Goal: Check status: Check status

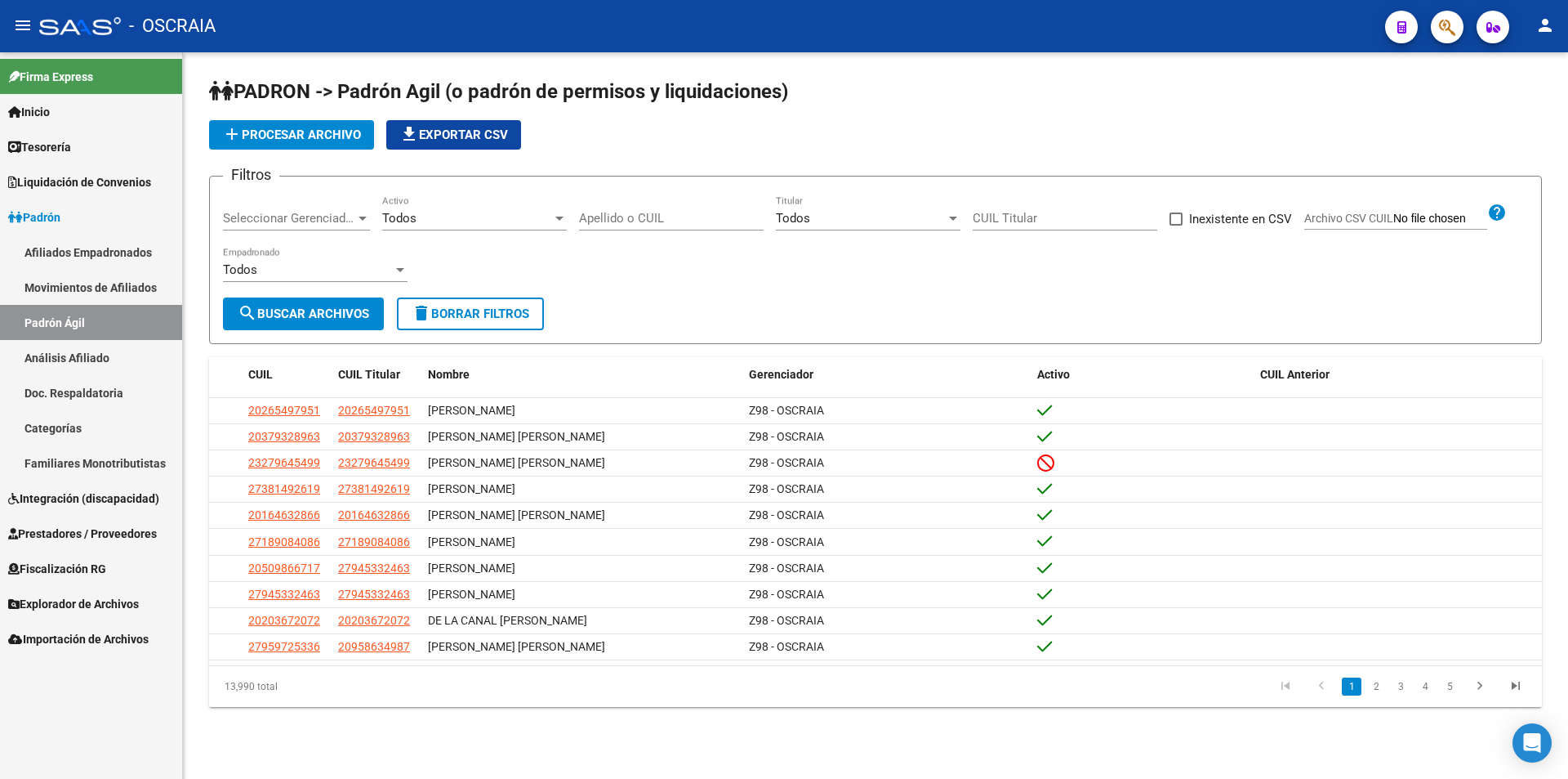
click at [118, 366] on link "Análisis Afiliado" at bounding box center [91, 357] width 182 height 35
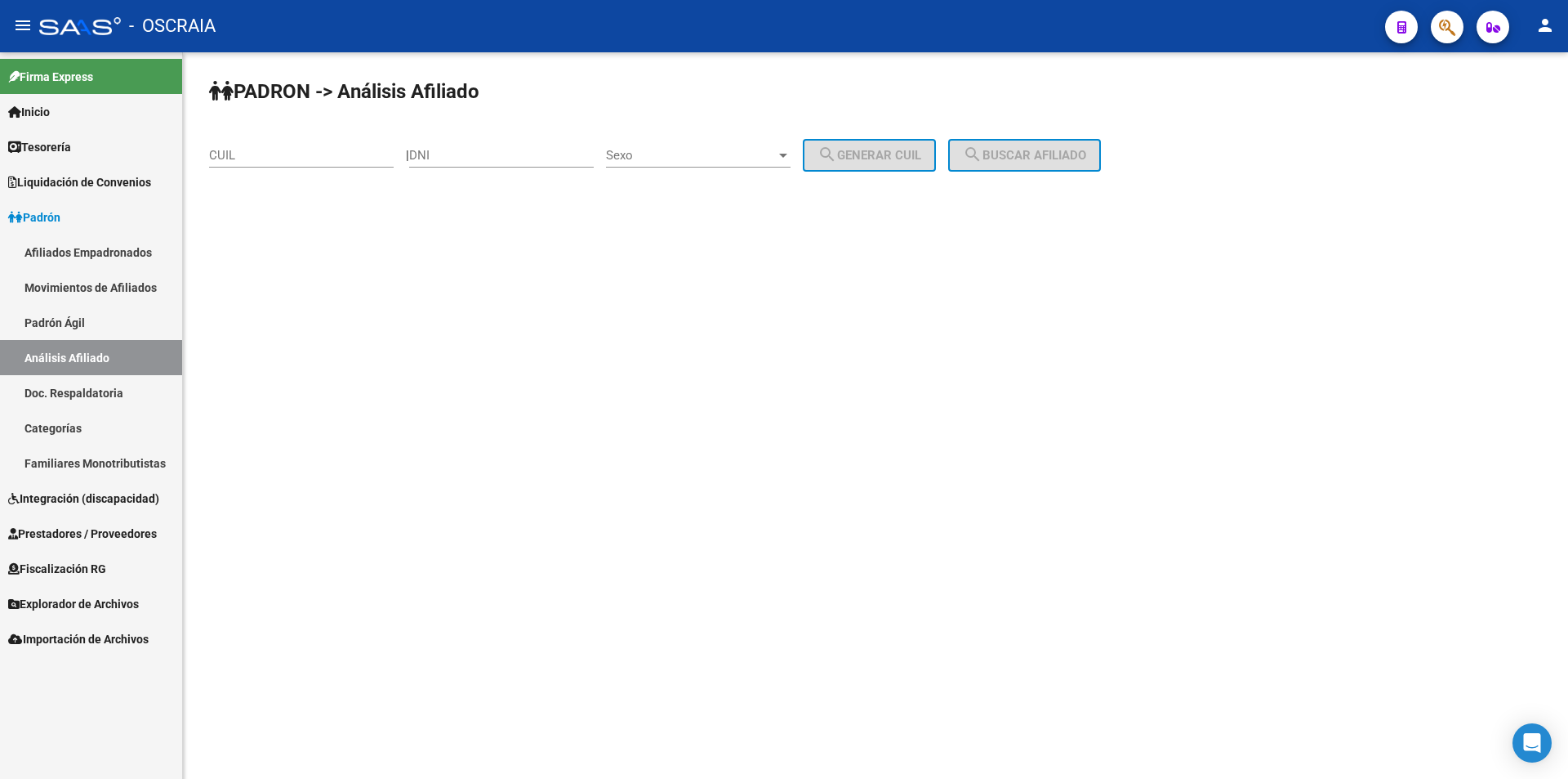
click at [297, 163] on div "CUIL" at bounding box center [301, 150] width 185 height 35
click at [297, 156] on input "CUIL" at bounding box center [301, 156] width 185 height 15
type input "20-50080642-8"
click at [1038, 148] on span "search Buscar afiliado" at bounding box center [1024, 156] width 123 height 15
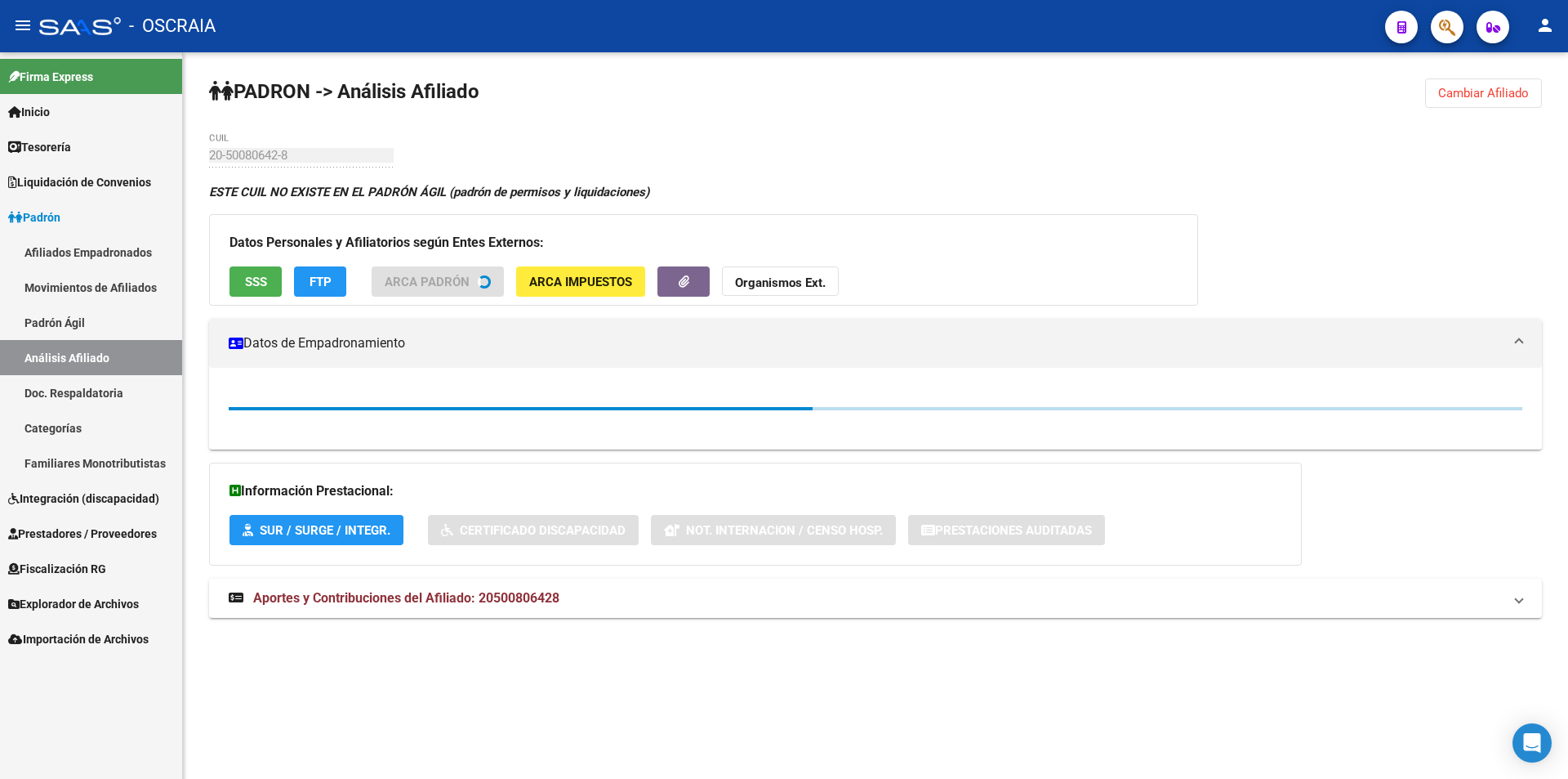
click at [592, 274] on span "ARCA Impuestos" at bounding box center [580, 281] width 103 height 15
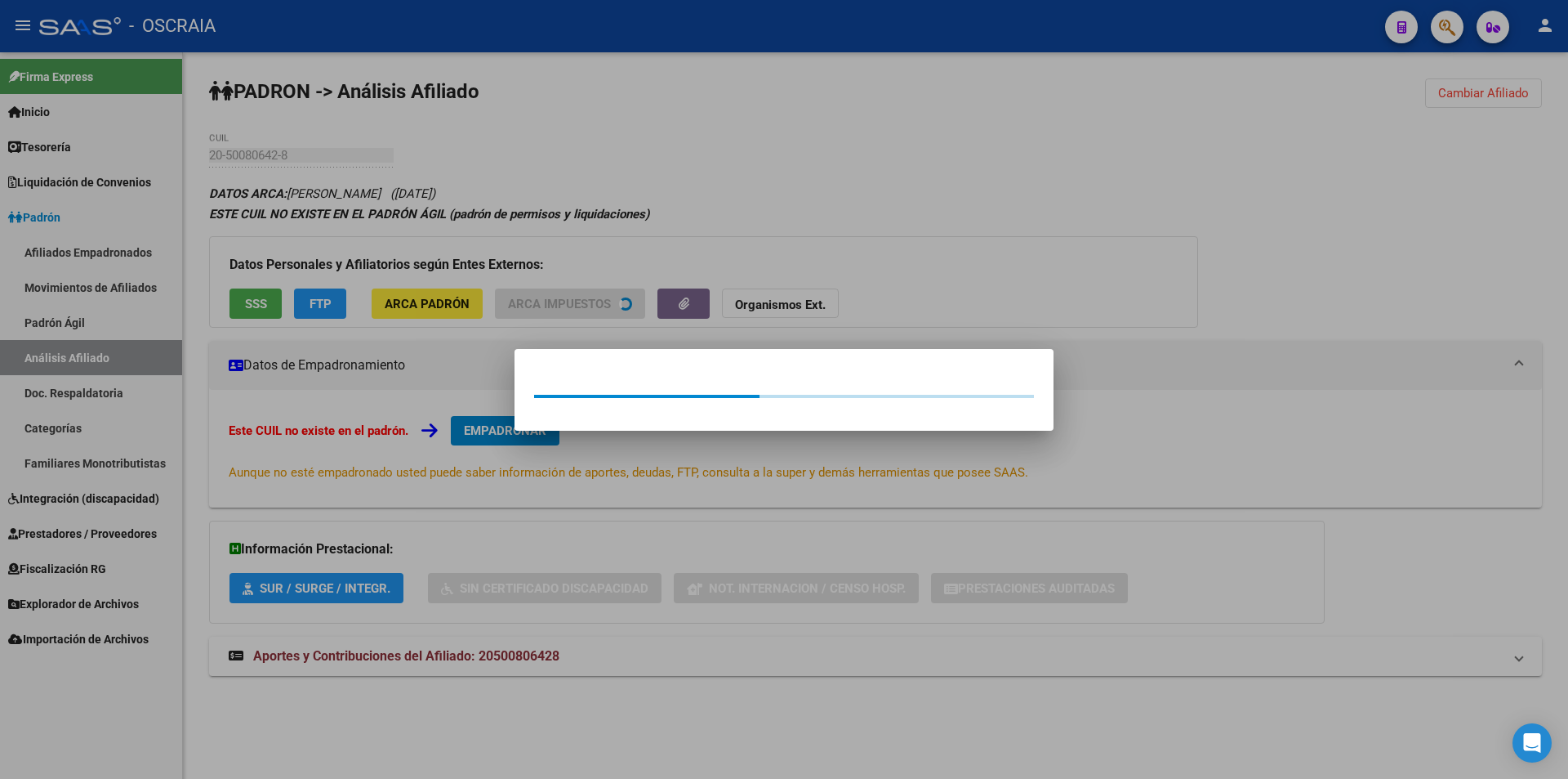
click at [1288, 295] on div at bounding box center [784, 389] width 1568 height 779
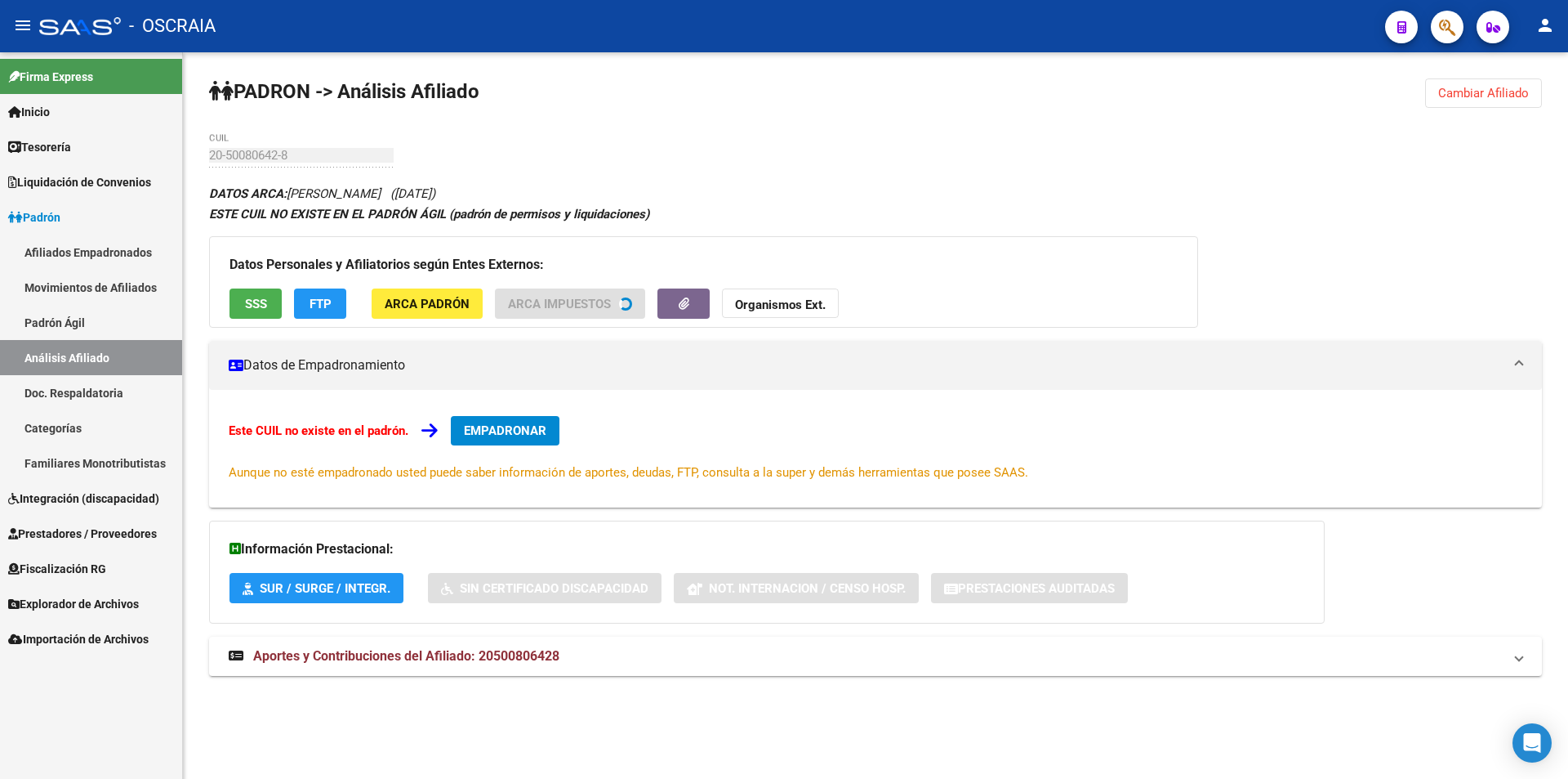
click at [427, 301] on span "ARCA Padrón" at bounding box center [427, 305] width 85 height 15
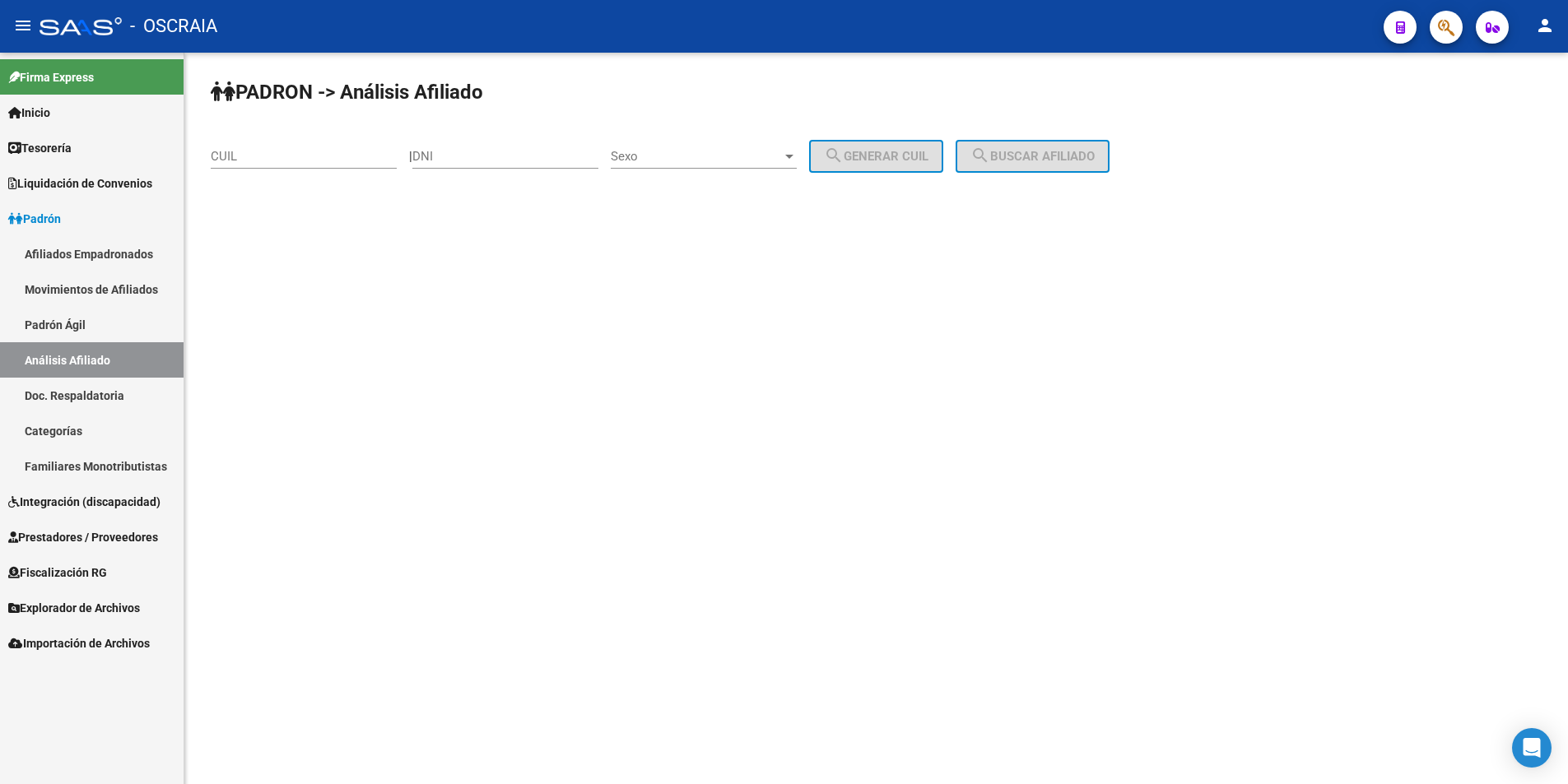
click at [302, 157] on input "CUIL" at bounding box center [303, 157] width 186 height 15
paste input "30-68431561-3"
type input "30-68431561-3"
click at [1046, 158] on span "search Buscar afiliado" at bounding box center [1032, 157] width 124 height 15
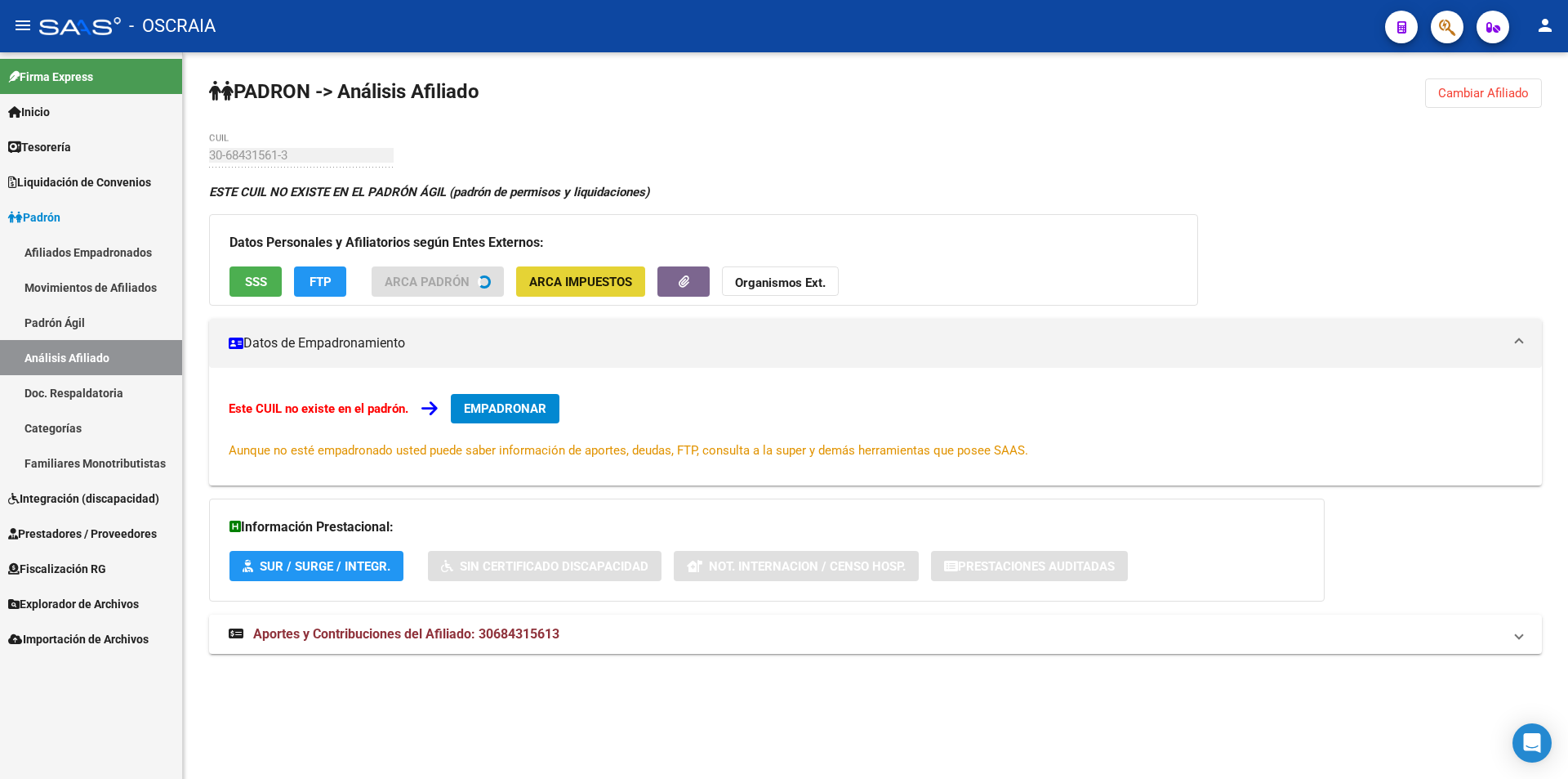
click at [586, 280] on span "ARCA Impuestos" at bounding box center [580, 282] width 103 height 15
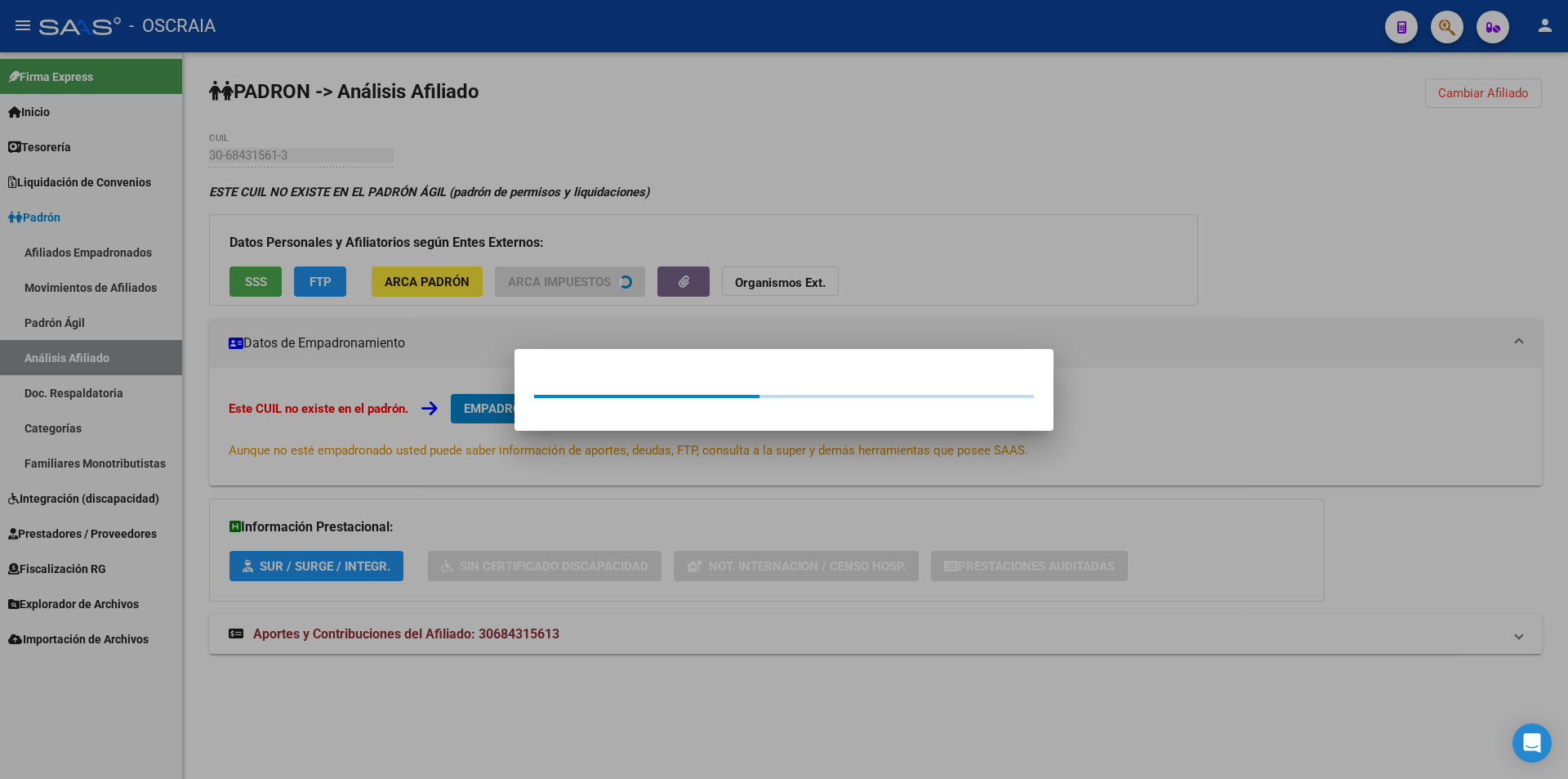
click at [828, 185] on div at bounding box center [784, 389] width 1568 height 779
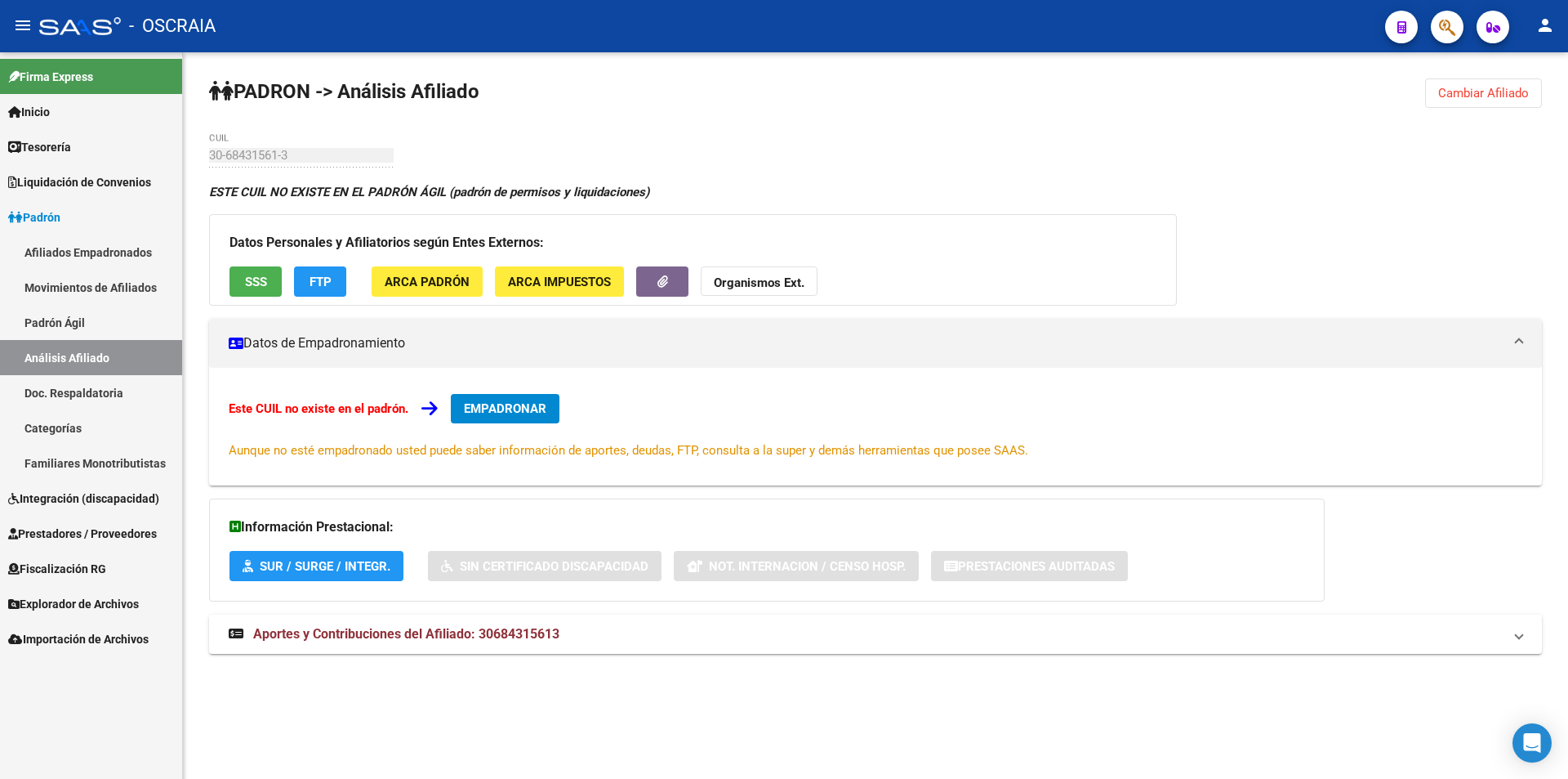
click at [600, 276] on span "ARCA Impuestos" at bounding box center [559, 282] width 103 height 15
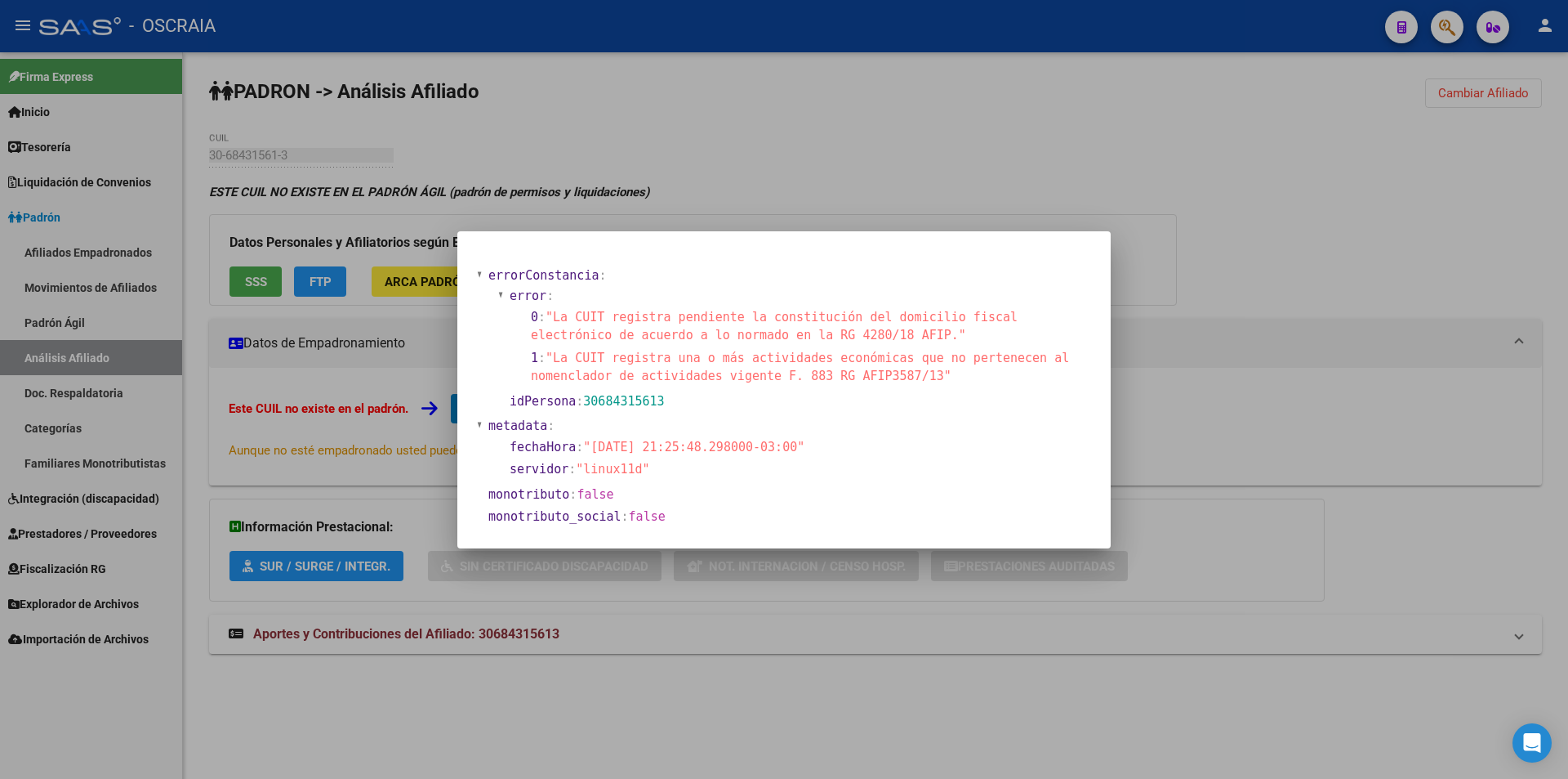
drag, startPoint x: 487, startPoint y: 271, endPoint x: 742, endPoint y: 407, distance: 289.0
click at [742, 407] on section "errorConstancia : error : 0 : "La CUIT registra pendiente la constitución del d…" at bounding box center [789, 340] width 604 height 151
copy section "errorConstancia : error : 0 : "La CUIT registra pendiente la constitución del d…"
click at [700, 609] on div at bounding box center [784, 389] width 1568 height 779
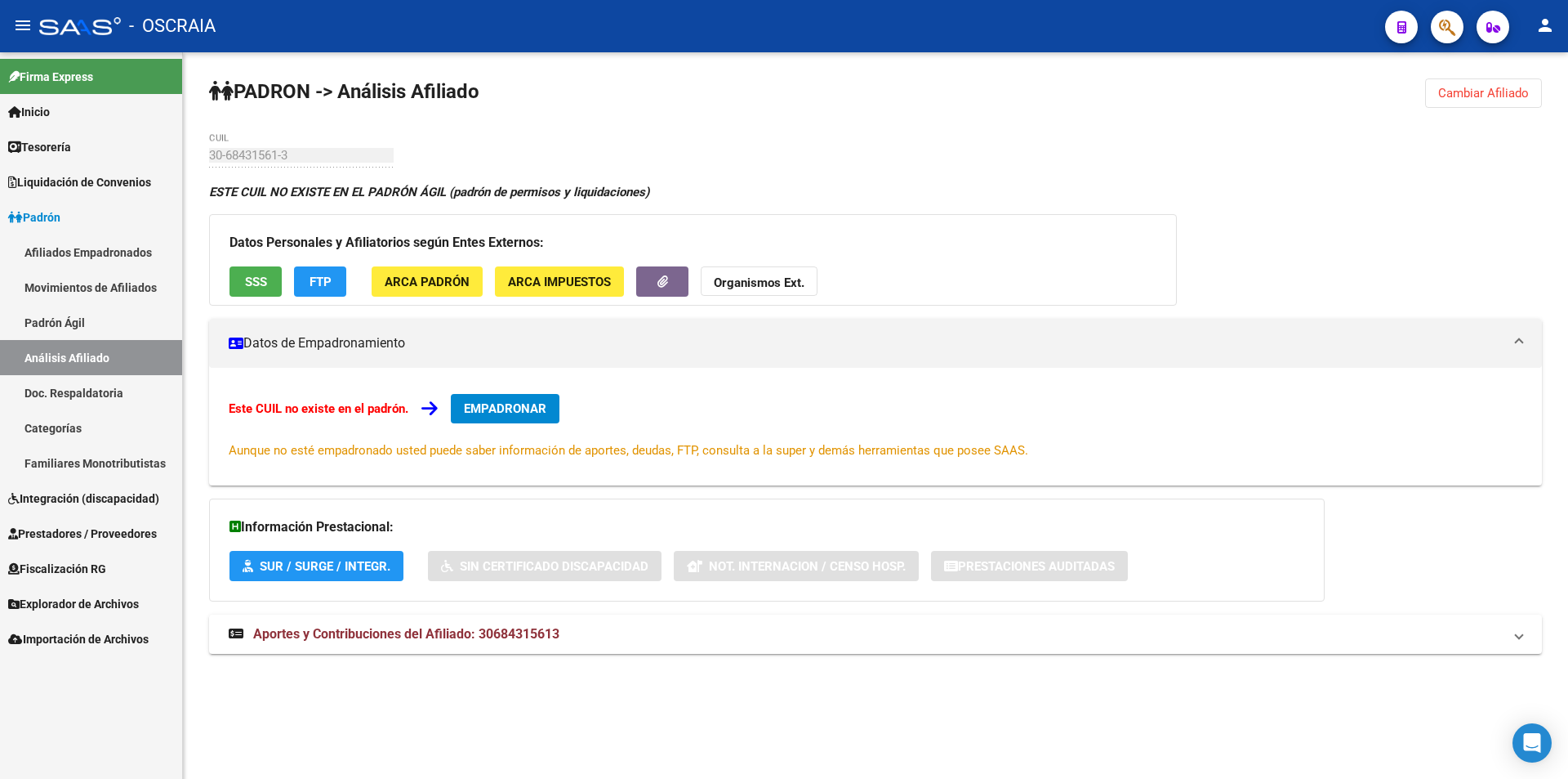
click at [439, 281] on span "ARCA Padrón" at bounding box center [427, 282] width 85 height 15
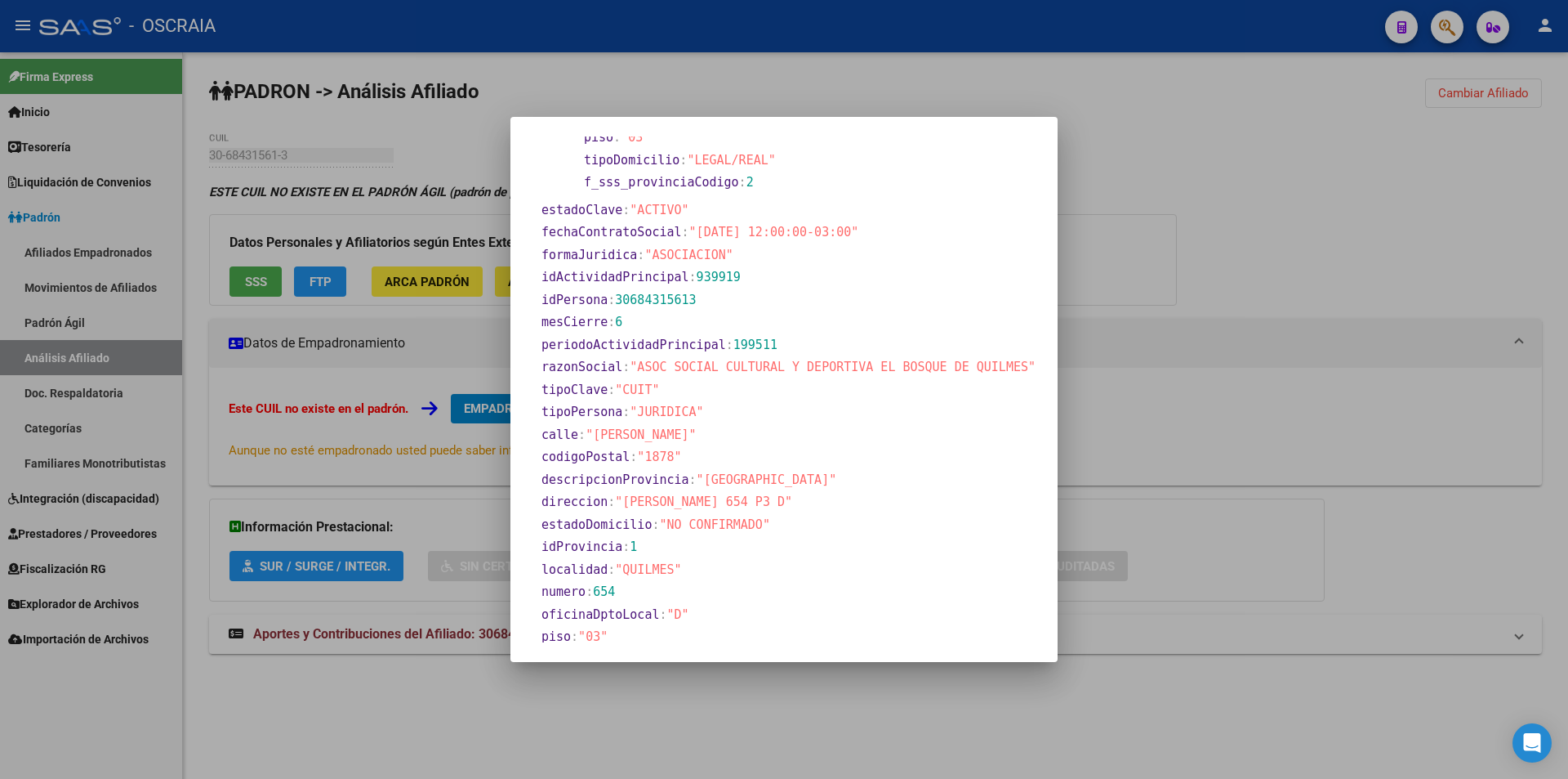
scroll to position [656, 0]
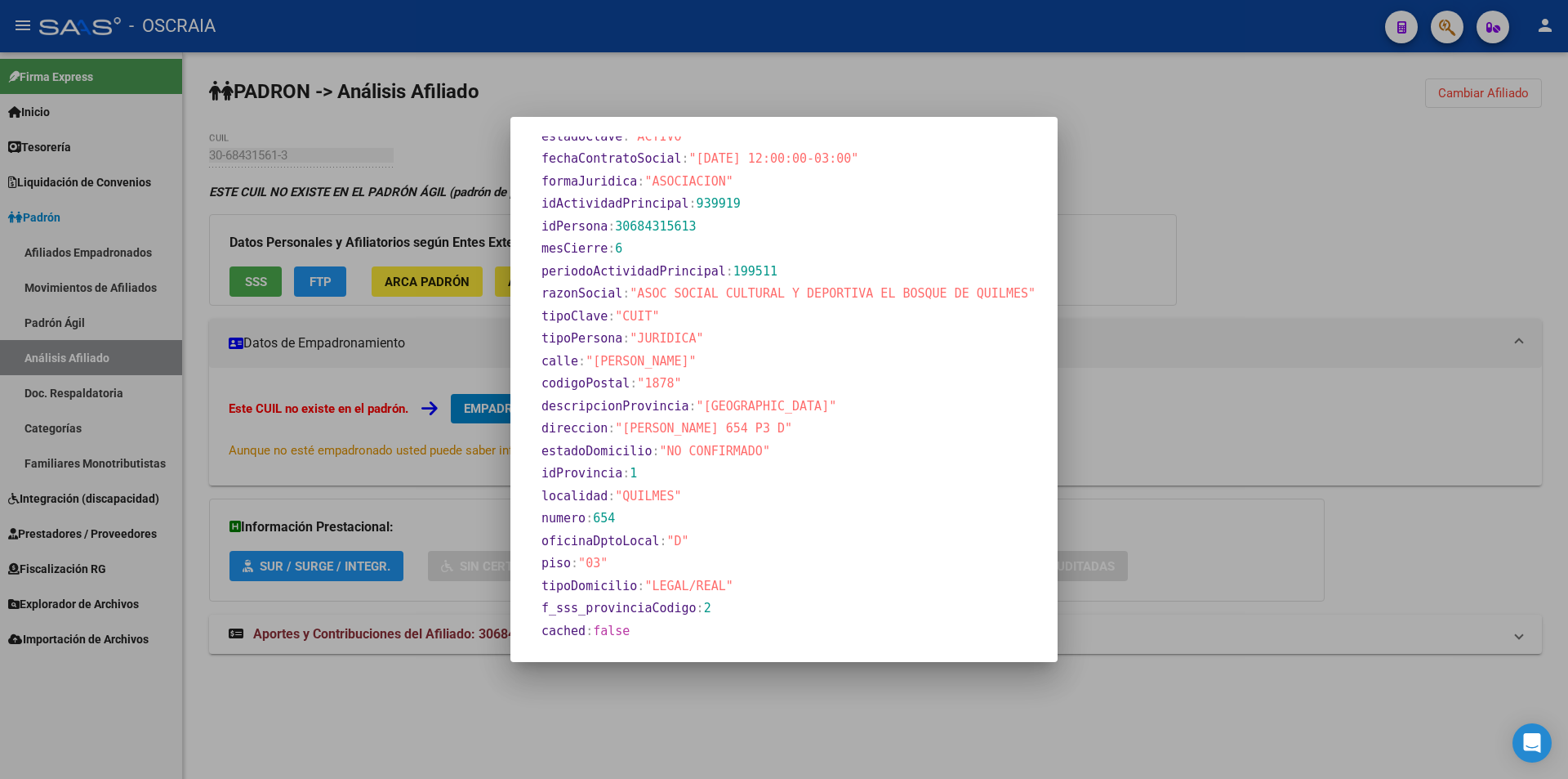
drag, startPoint x: 580, startPoint y: 170, endPoint x: 909, endPoint y: 621, distance: 558.2
click at [909, 621] on section "descripcionActividadPrincipal : "SERVI SOCIAL Y COMUN NO CLASIF" domicilio : 0 …" at bounding box center [784, 68] width 508 height 1150
copy section "descripcionActividadPrincipal : "SERVI SOCIAL Y COMUN NO CLASIF" domicilio : 0 …"
click at [294, 392] on div at bounding box center [784, 389] width 1568 height 779
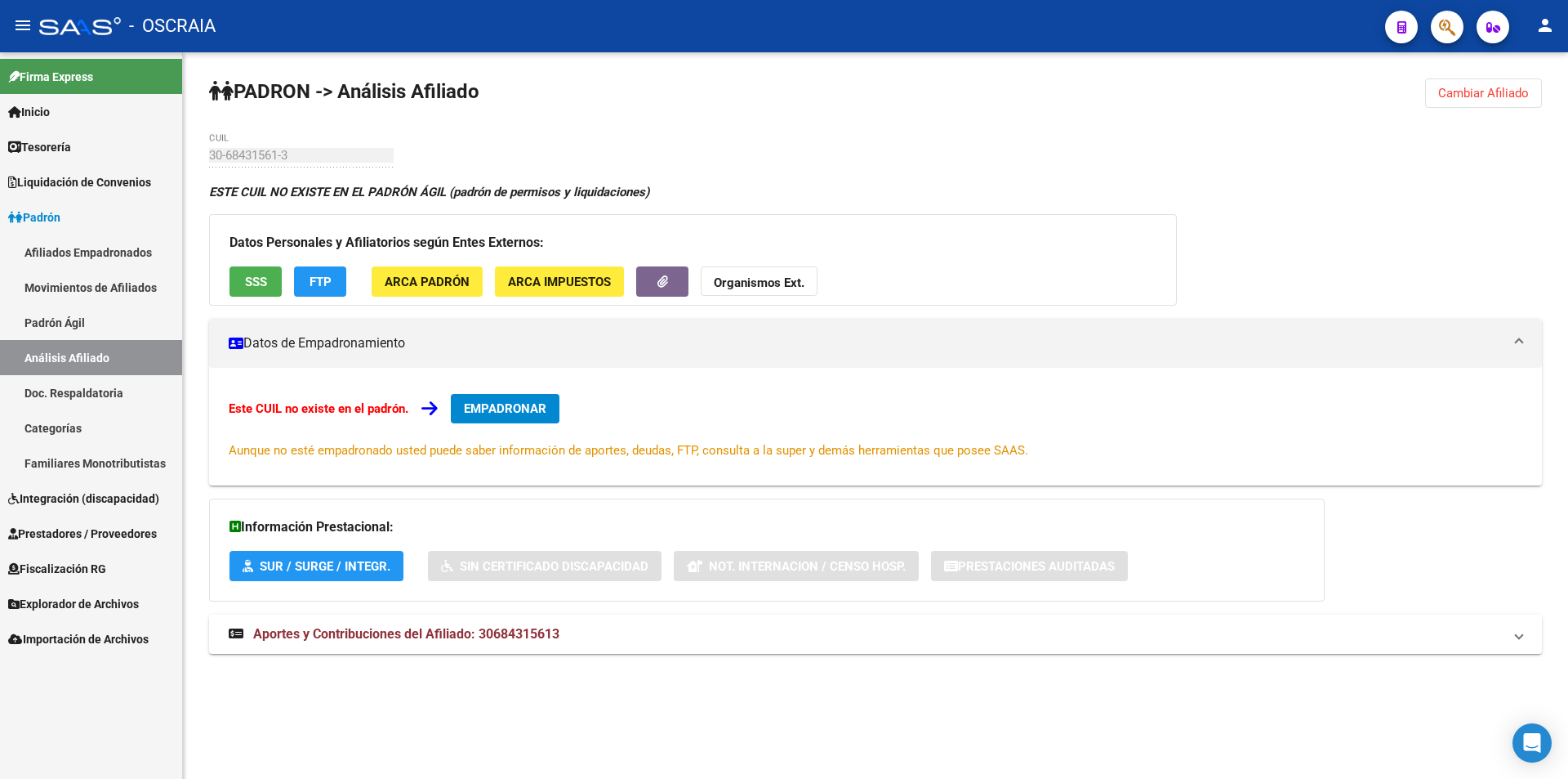
click at [275, 285] on button "SSS" at bounding box center [255, 281] width 53 height 30
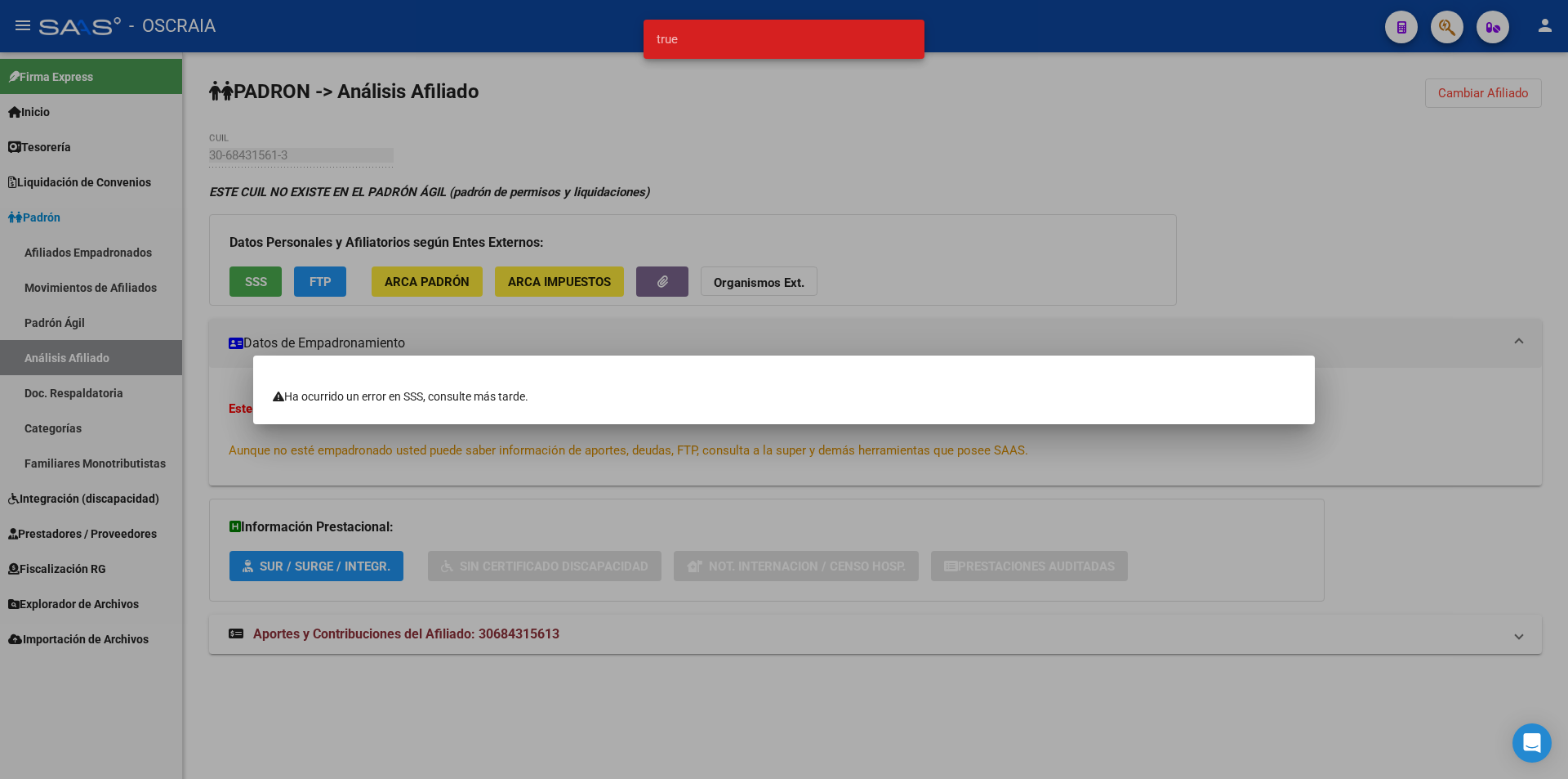
click at [696, 249] on div at bounding box center [784, 389] width 1568 height 779
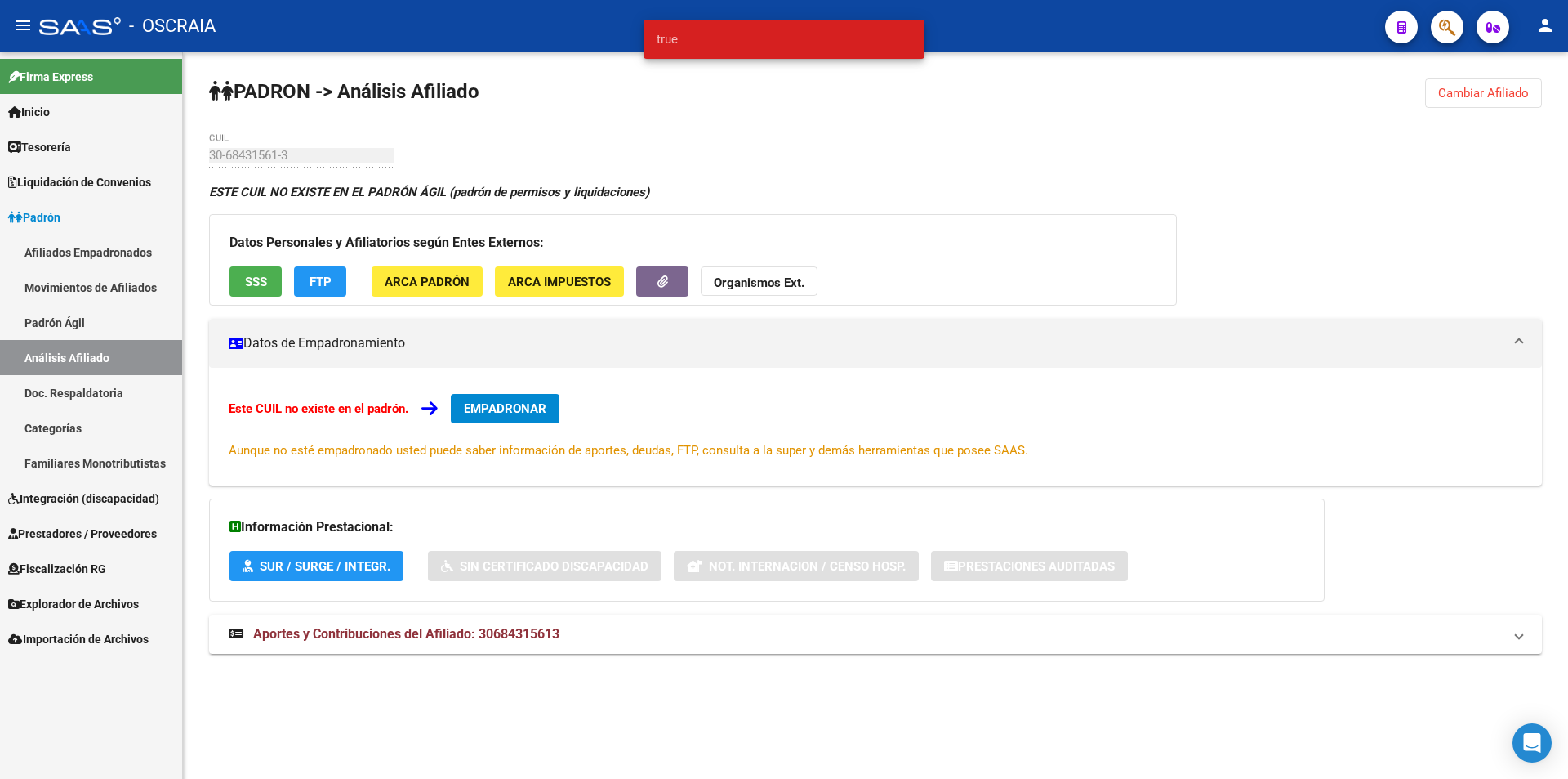
click at [313, 289] on span "FTP" at bounding box center [320, 282] width 22 height 15
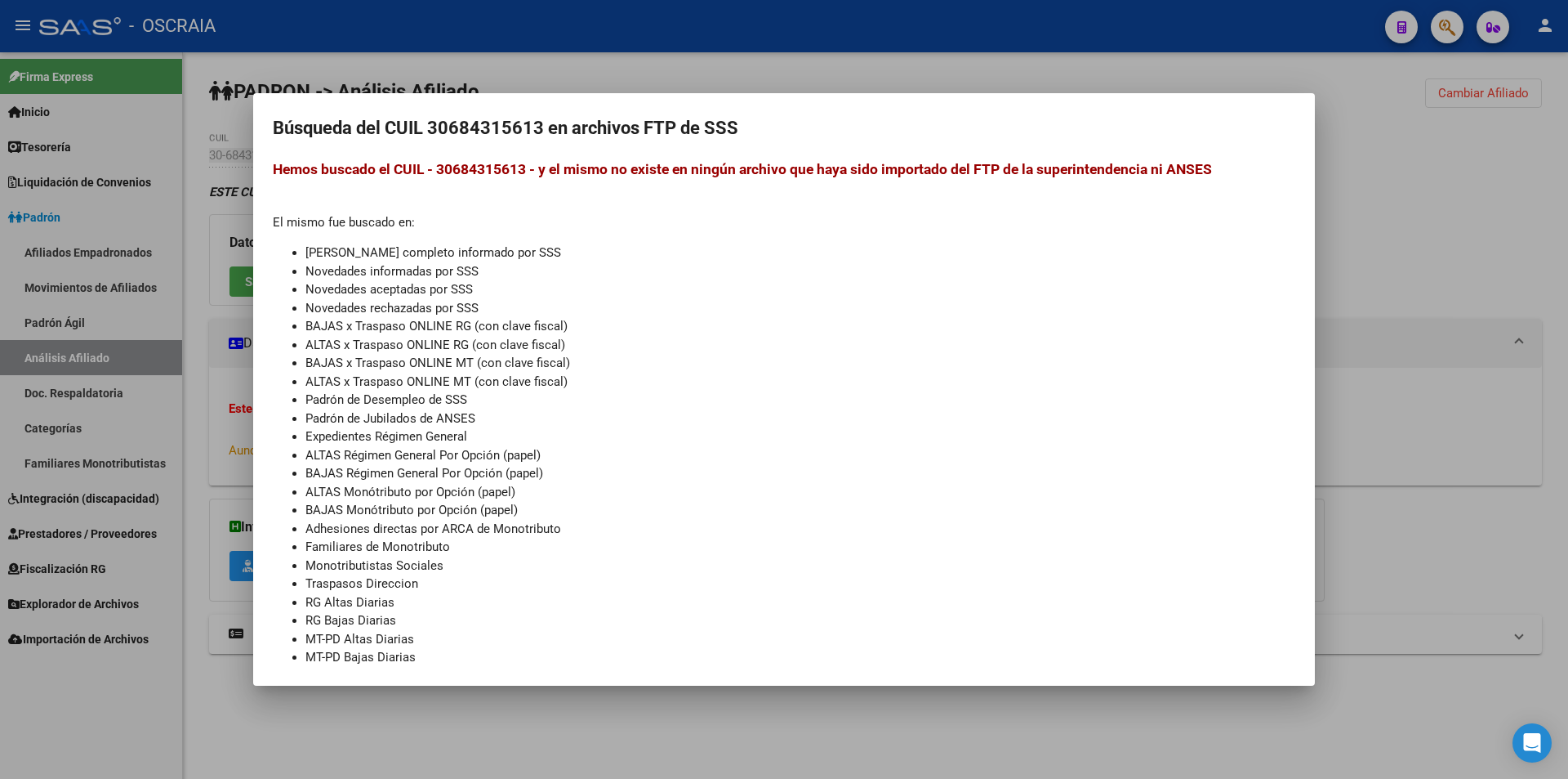
scroll to position [30, 0]
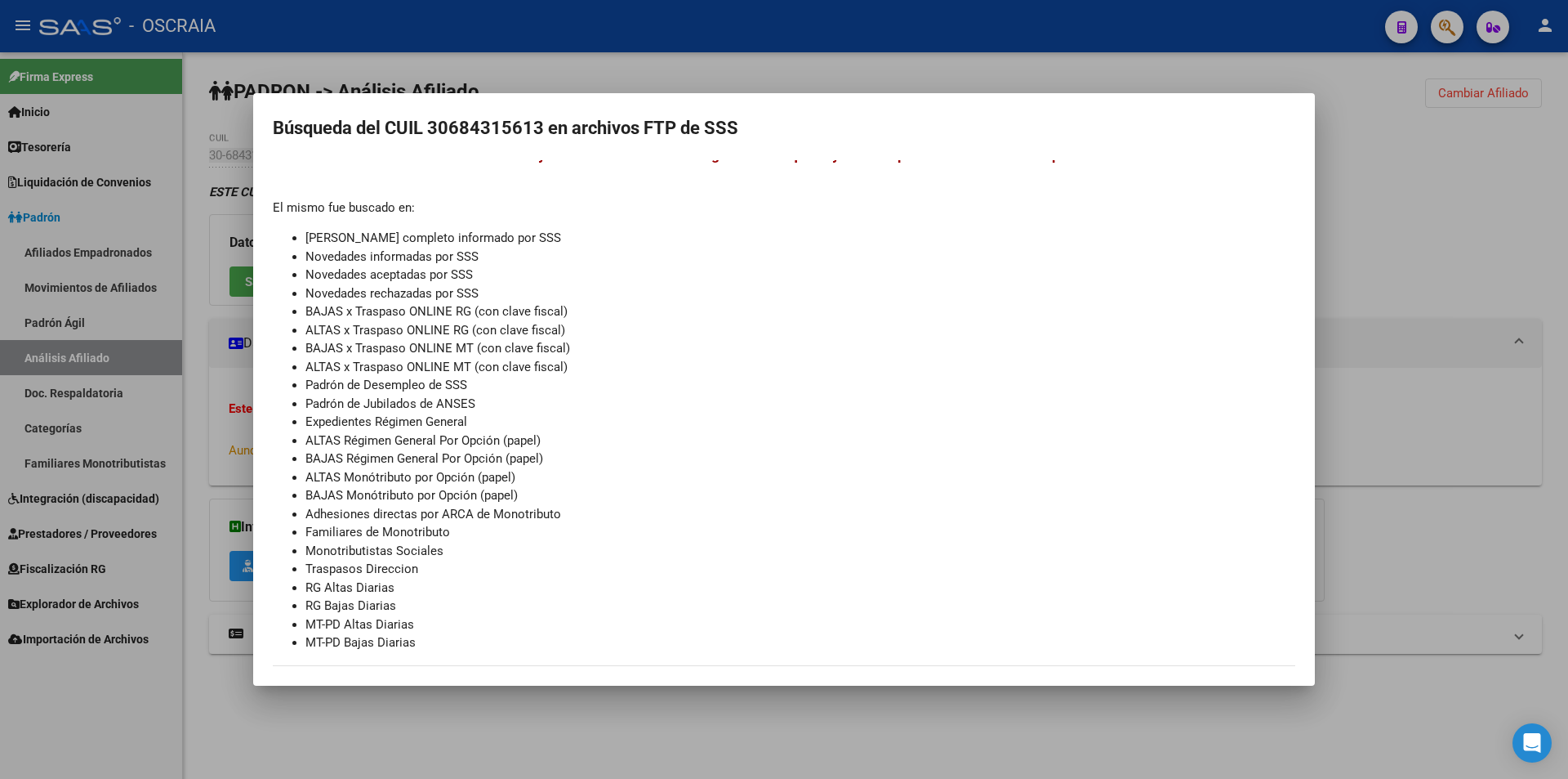
click at [1450, 261] on div at bounding box center [784, 389] width 1568 height 779
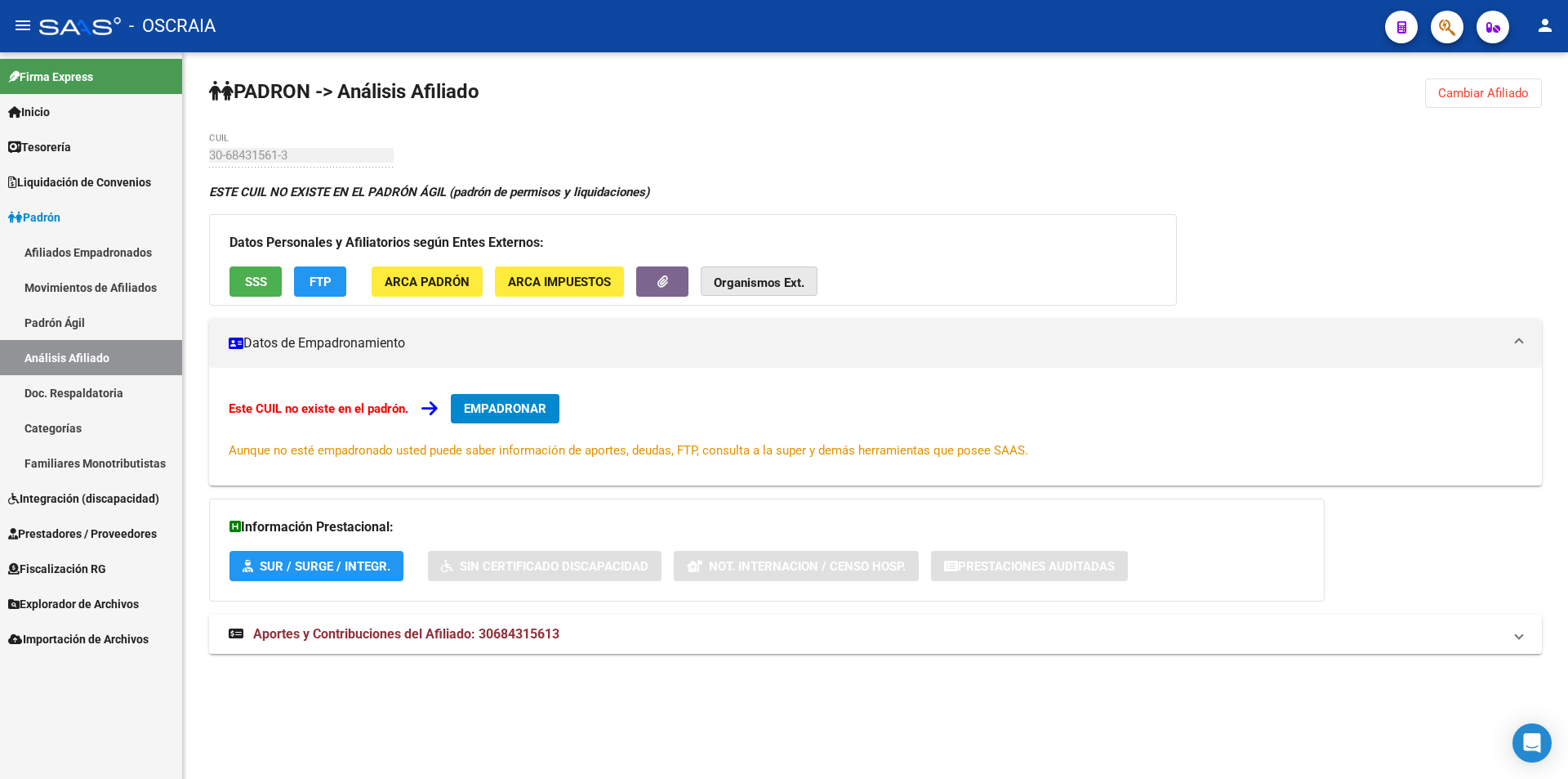
click at [754, 279] on strong "Organismos Ext." at bounding box center [759, 283] width 90 height 15
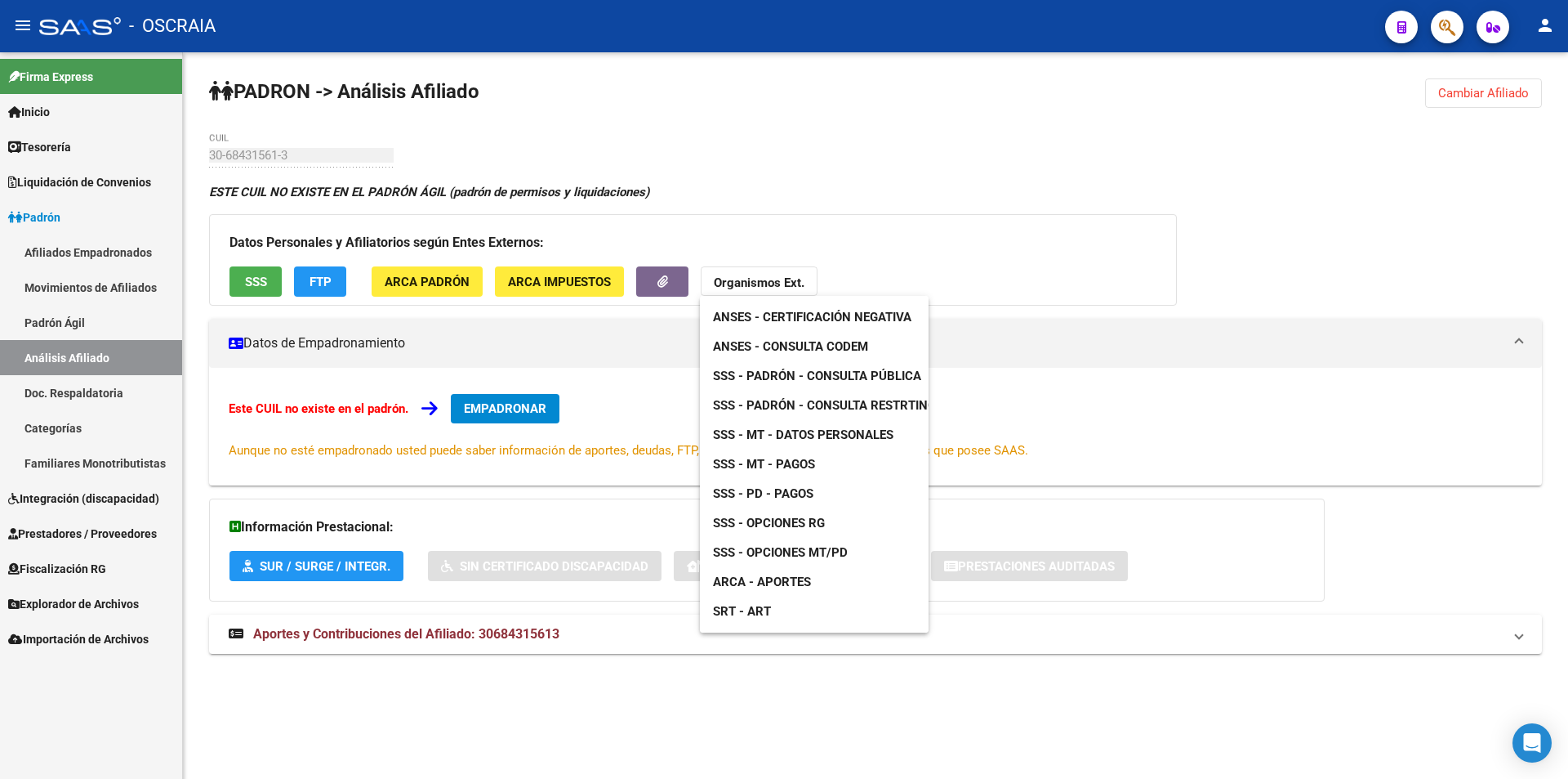
click at [664, 284] on div at bounding box center [784, 389] width 1568 height 779
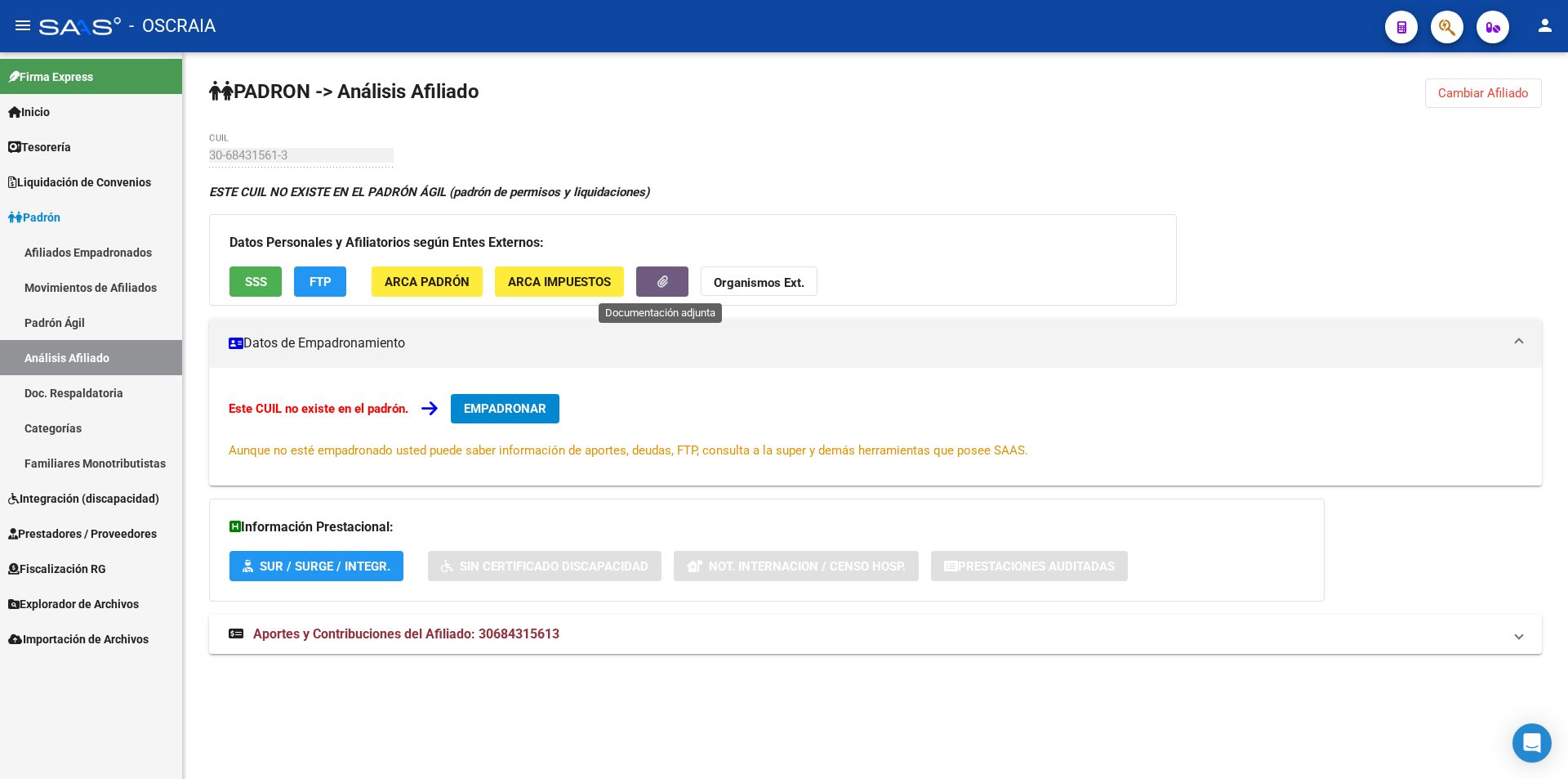
click at [664, 284] on icon "button" at bounding box center [662, 281] width 11 height 13
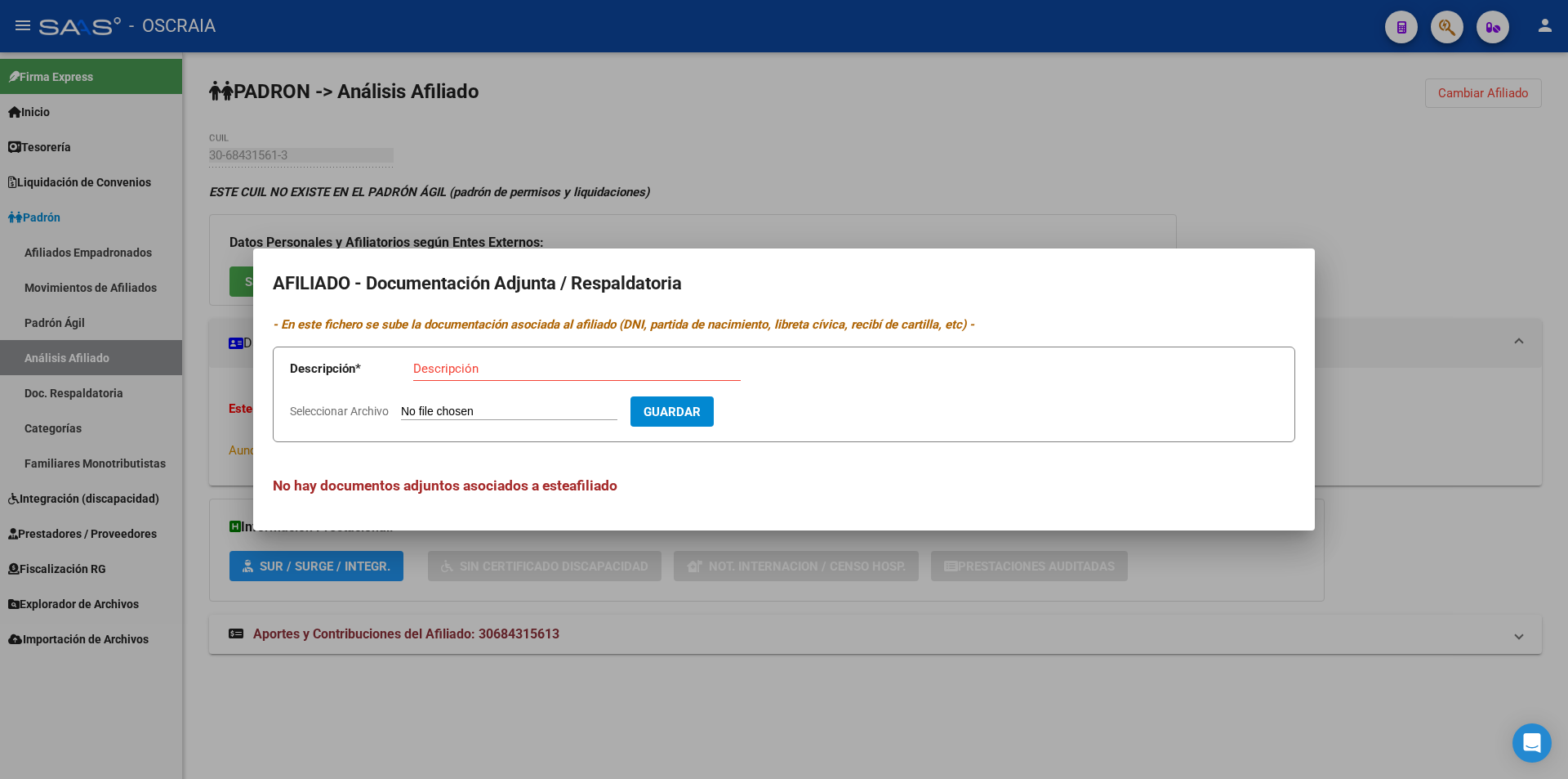
click at [521, 605] on div at bounding box center [784, 389] width 1568 height 779
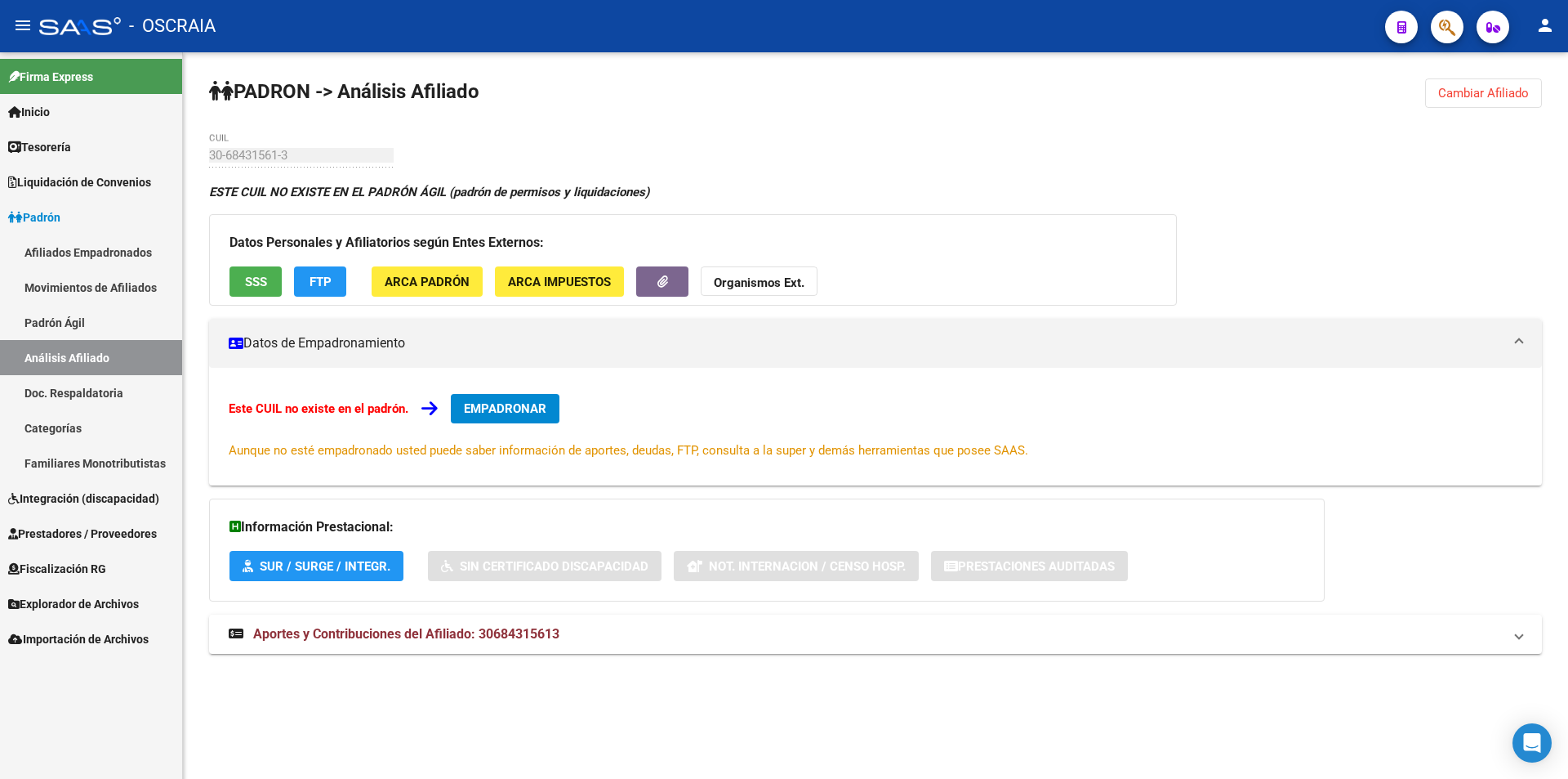
click at [859, 392] on div "Este CUIL no existe en el padrón. EMPADRONAR Aunque no esté empadronado usted p…" at bounding box center [876, 427] width 1333 height 118
click at [597, 283] on span "ARCA Impuestos" at bounding box center [559, 282] width 103 height 15
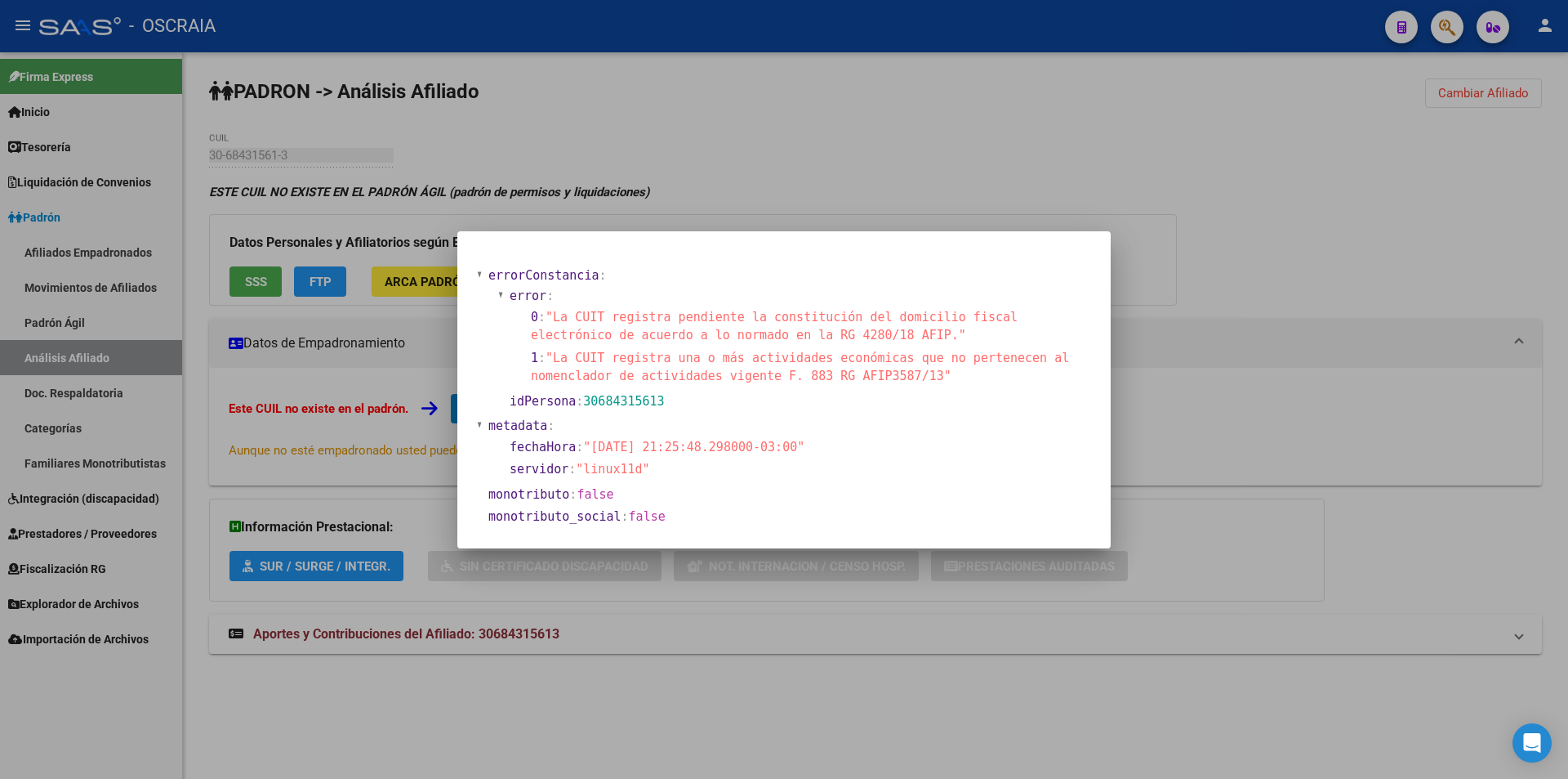
click at [722, 134] on div at bounding box center [784, 389] width 1568 height 779
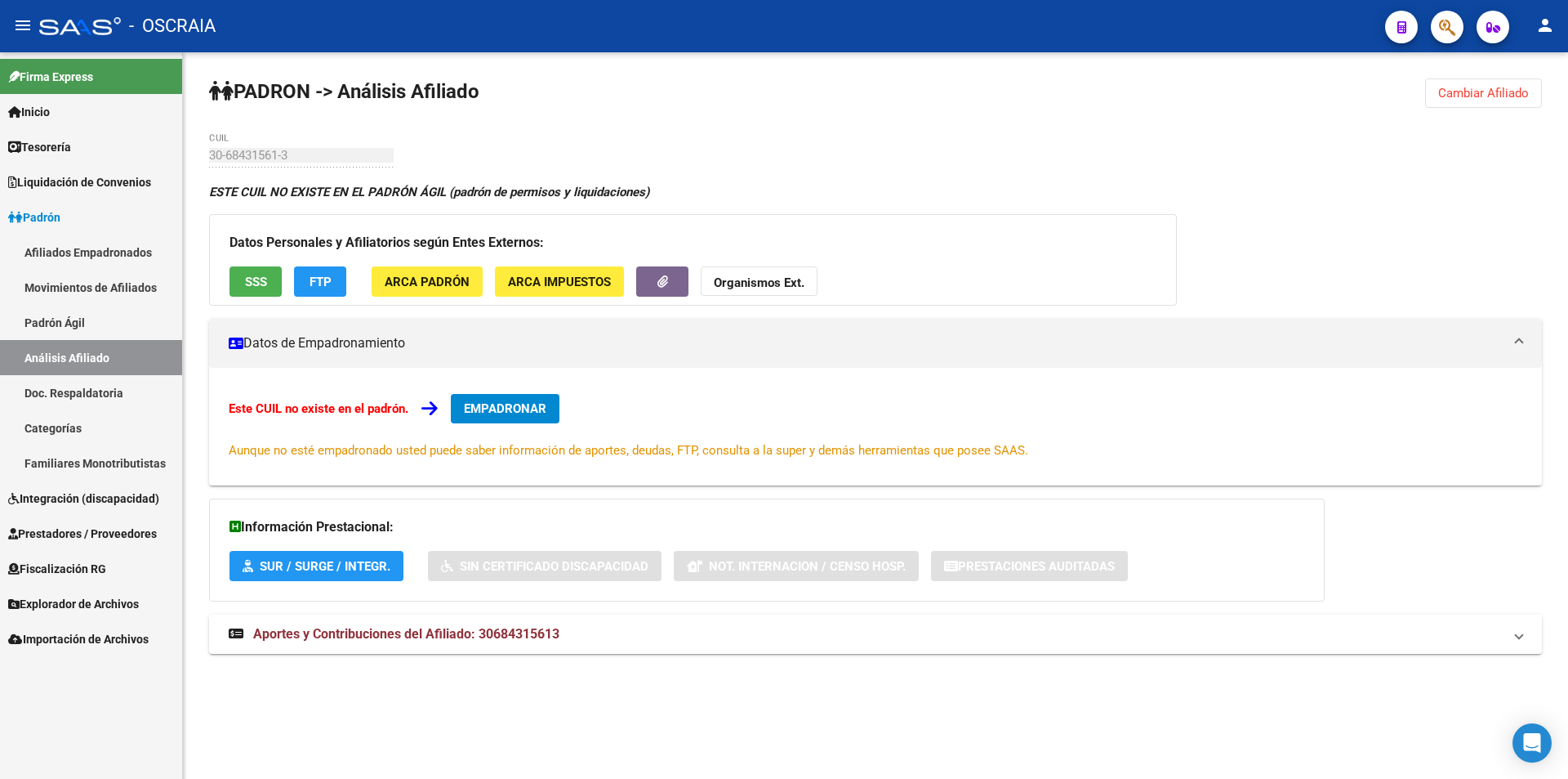
click at [446, 275] on span "ARCA Padrón" at bounding box center [427, 282] width 85 height 15
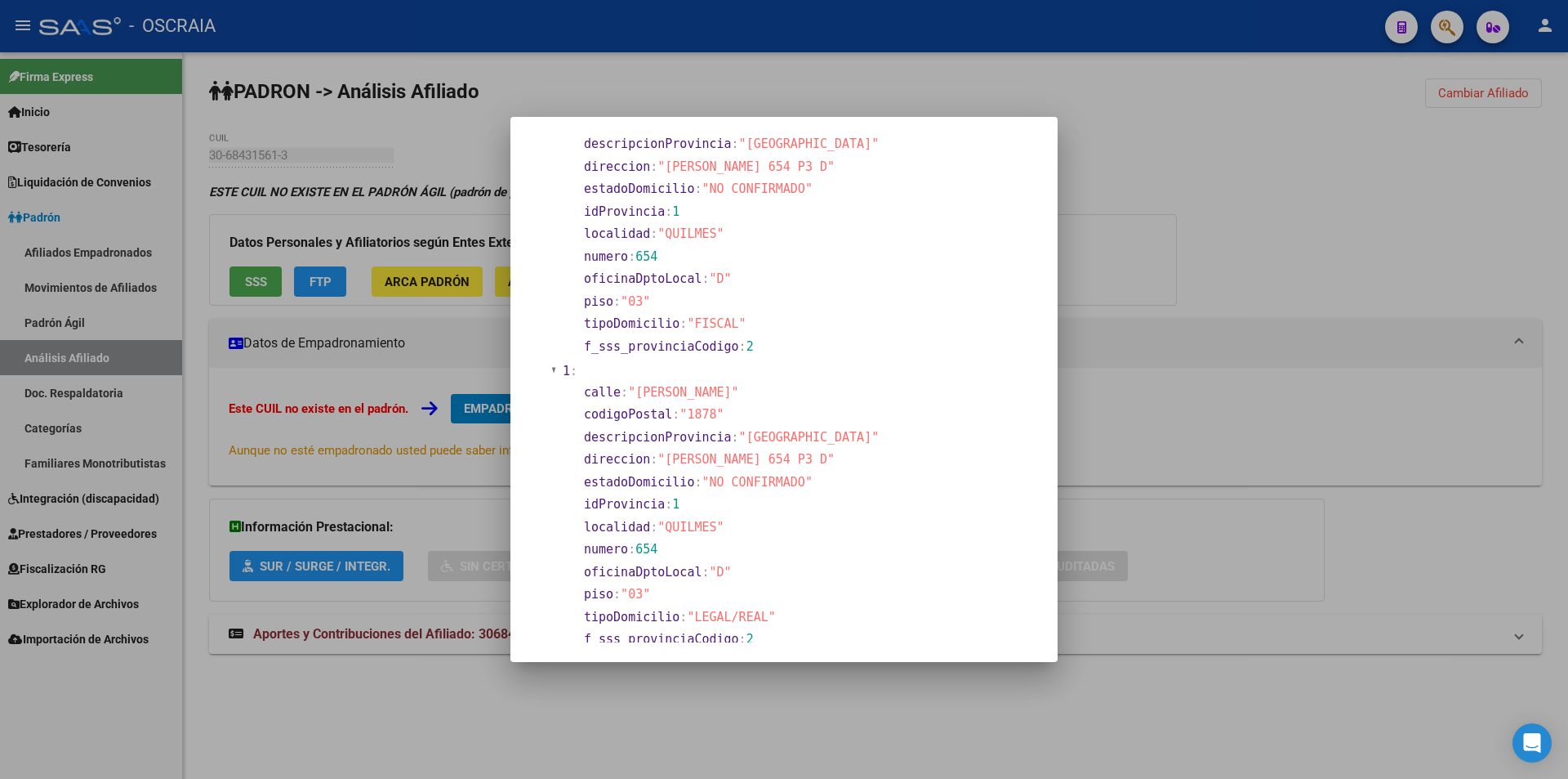
scroll to position [0, 0]
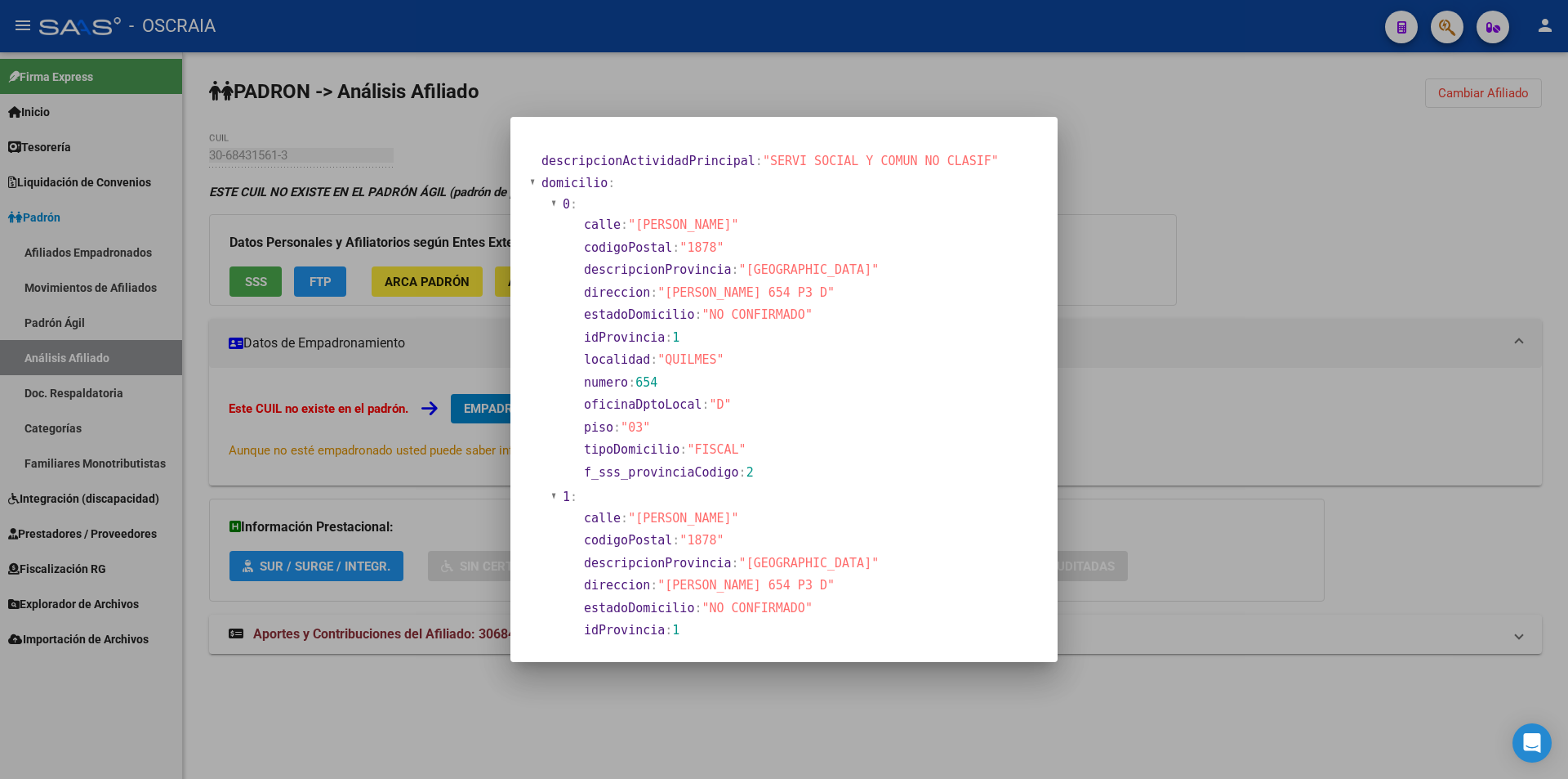
drag, startPoint x: 675, startPoint y: 637, endPoint x: 488, endPoint y: 144, distance: 527.3
click at [488, 144] on div "descripcionActividadPrincipal : "SERVI SOCIAL Y COMUN NO CLASIF" domicilio : 0 …" at bounding box center [784, 389] width 1568 height 779
click at [587, 90] on div at bounding box center [784, 389] width 1568 height 779
